Goal: Task Accomplishment & Management: Use online tool/utility

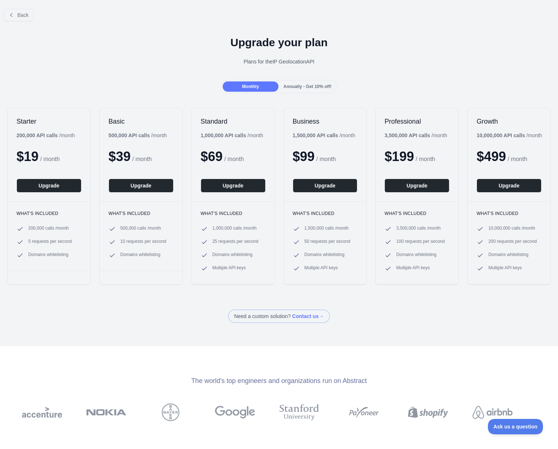
click at [123, 58] on div "Plans for the IP Geolocation API" at bounding box center [279, 61] width 547 height 7
click at [21, 14] on span "Back" at bounding box center [22, 15] width 11 height 6
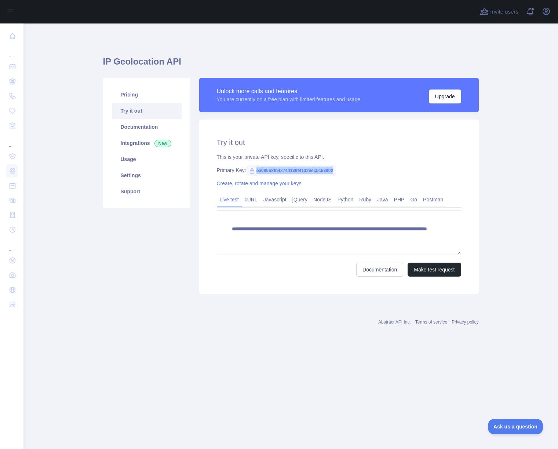
drag, startPoint x: 257, startPoint y: 170, endPoint x: 345, endPoint y: 172, distance: 87.4
click at [337, 172] on span "ea085b8fb42744139f4132eec5c63802" at bounding box center [291, 170] width 90 height 11
copy span "ea085b8fb42744139f4132eec5c63802"
click at [128, 156] on link "Usage" at bounding box center [147, 159] width 70 height 16
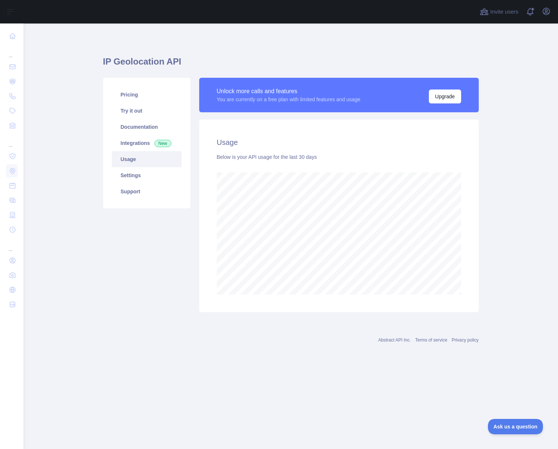
scroll to position [426, 535]
drag, startPoint x: 37, startPoint y: 280, endPoint x: 10, endPoint y: 253, distance: 38.2
click at [10, 254] on div "Open sidebar Open sidebar ... ... ... Invite users View notifications Open user…" at bounding box center [279, 224] width 558 height 449
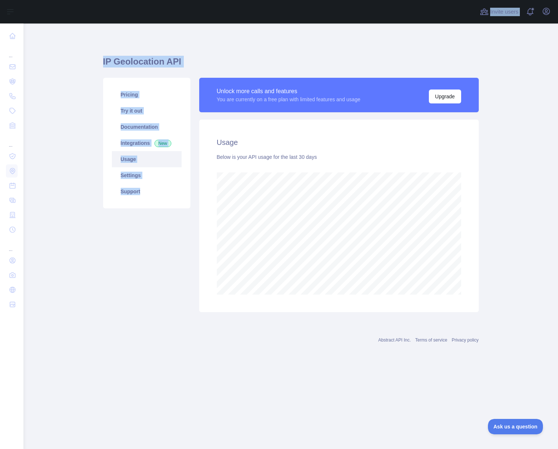
click at [129, 270] on div "Pricing Try it out Documentation Integrations New Usage Settings Support" at bounding box center [147, 195] width 96 height 235
